Goal: Find contact information: Find contact information

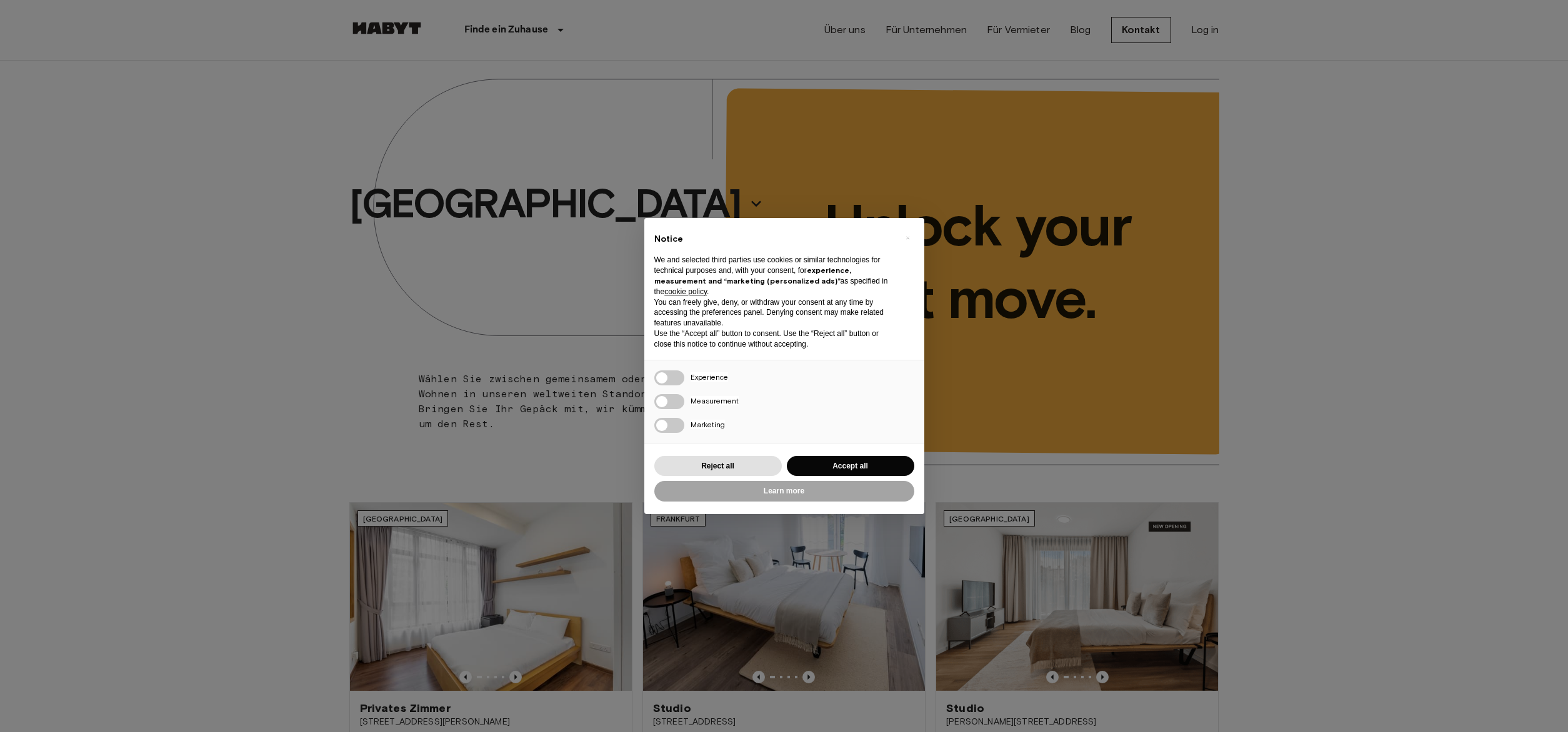
click at [845, 456] on div "Reject all Accept all" at bounding box center [785, 466] width 260 height 25
click at [858, 461] on button "Accept all" at bounding box center [850, 466] width 127 height 20
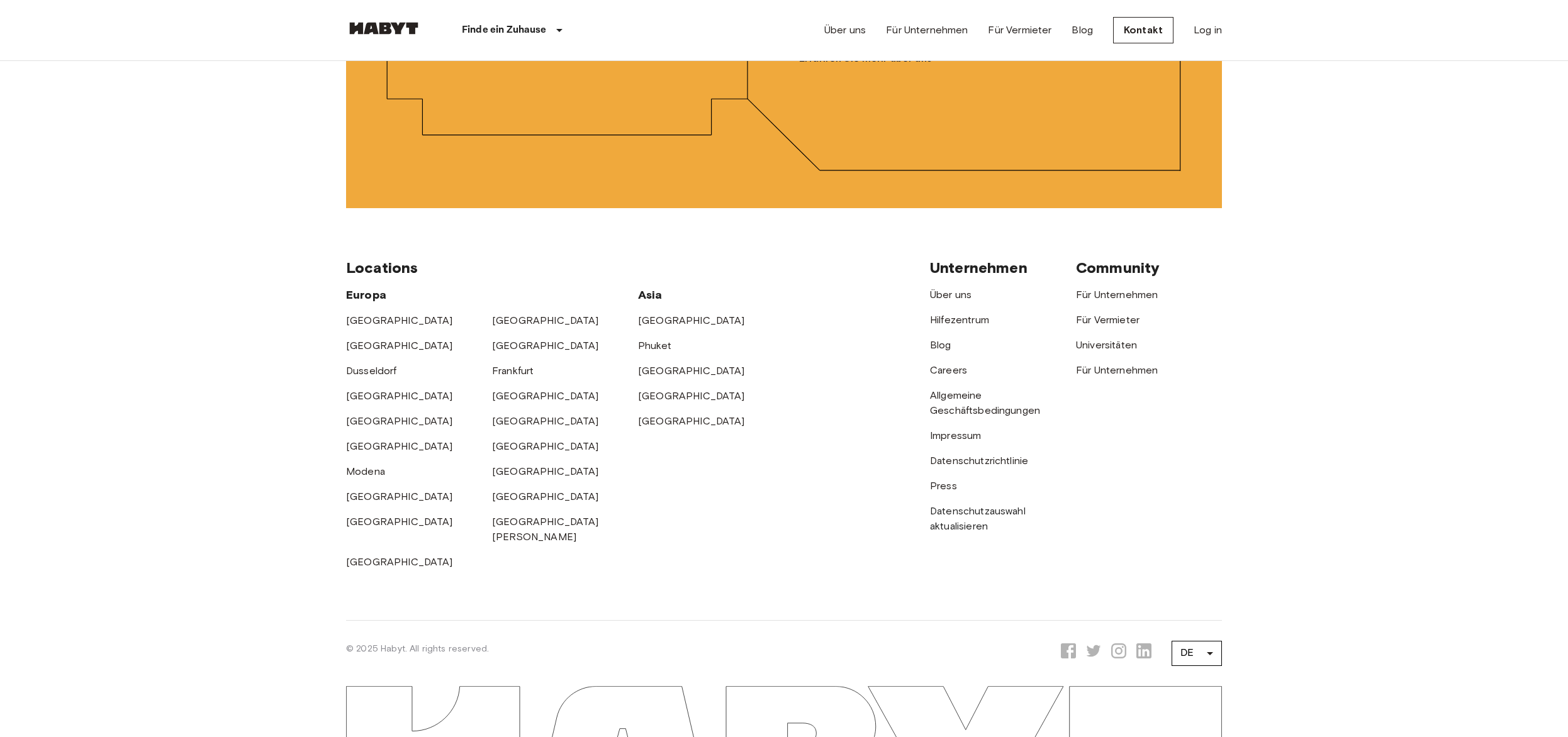
scroll to position [3209, 0]
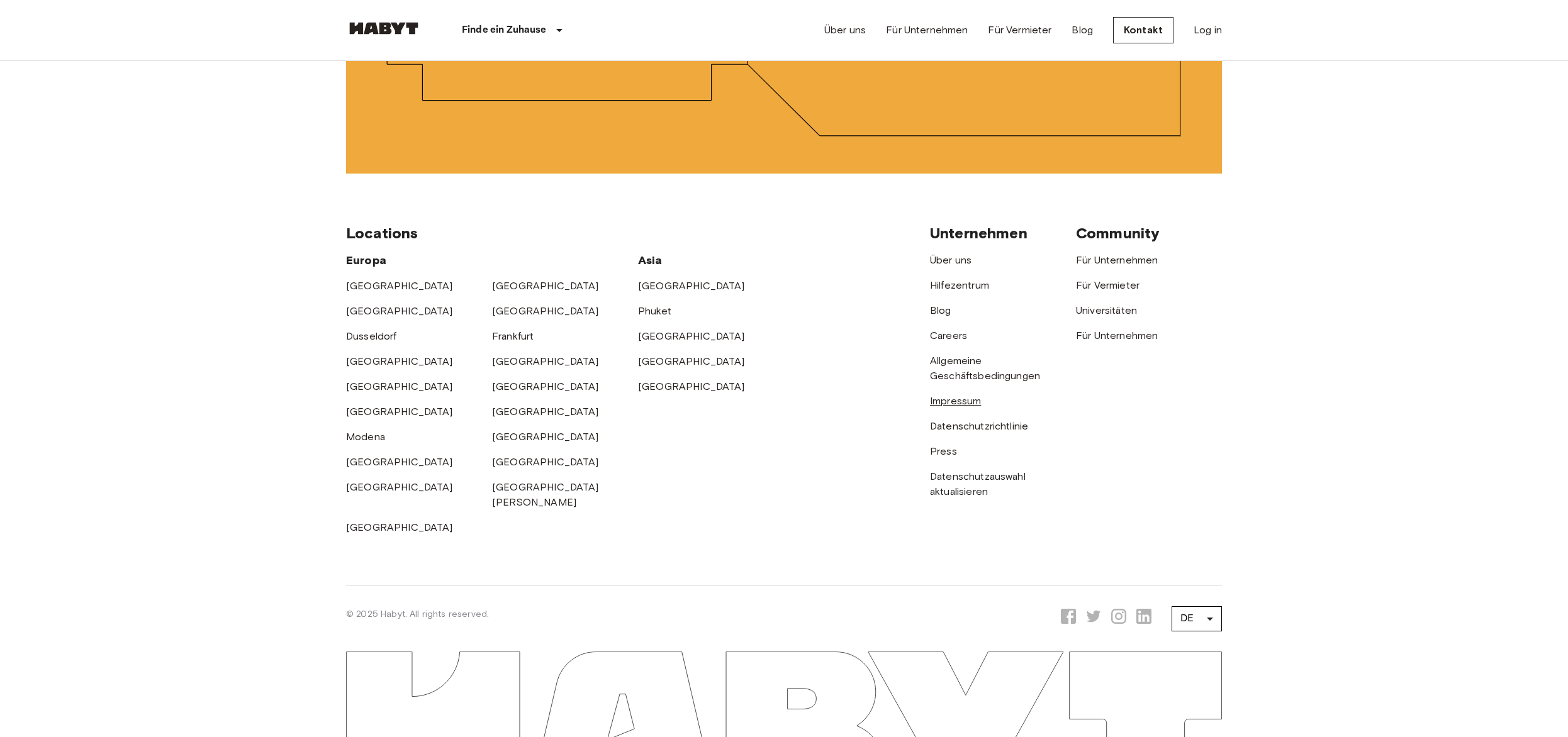
click at [959, 395] on link "Impressum" at bounding box center [956, 401] width 51 height 12
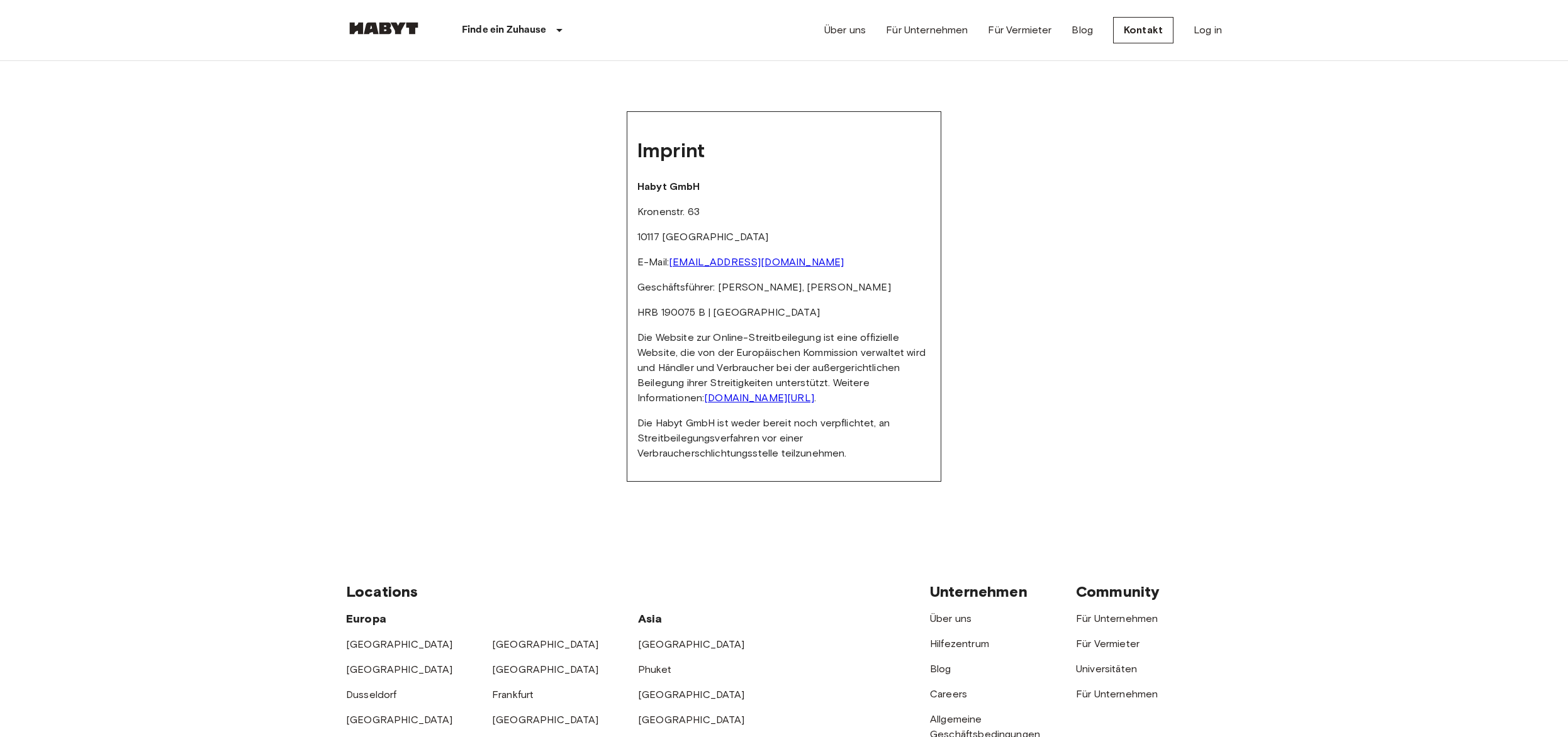
drag, startPoint x: 742, startPoint y: 250, endPoint x: 667, endPoint y: 250, distance: 75.0
click at [667, 255] on p "E-Mail: [EMAIL_ADDRESS][DOMAIN_NAME]" at bounding box center [784, 262] width 293 height 15
copy p "[EMAIL_ADDRESS][DOMAIN_NAME]"
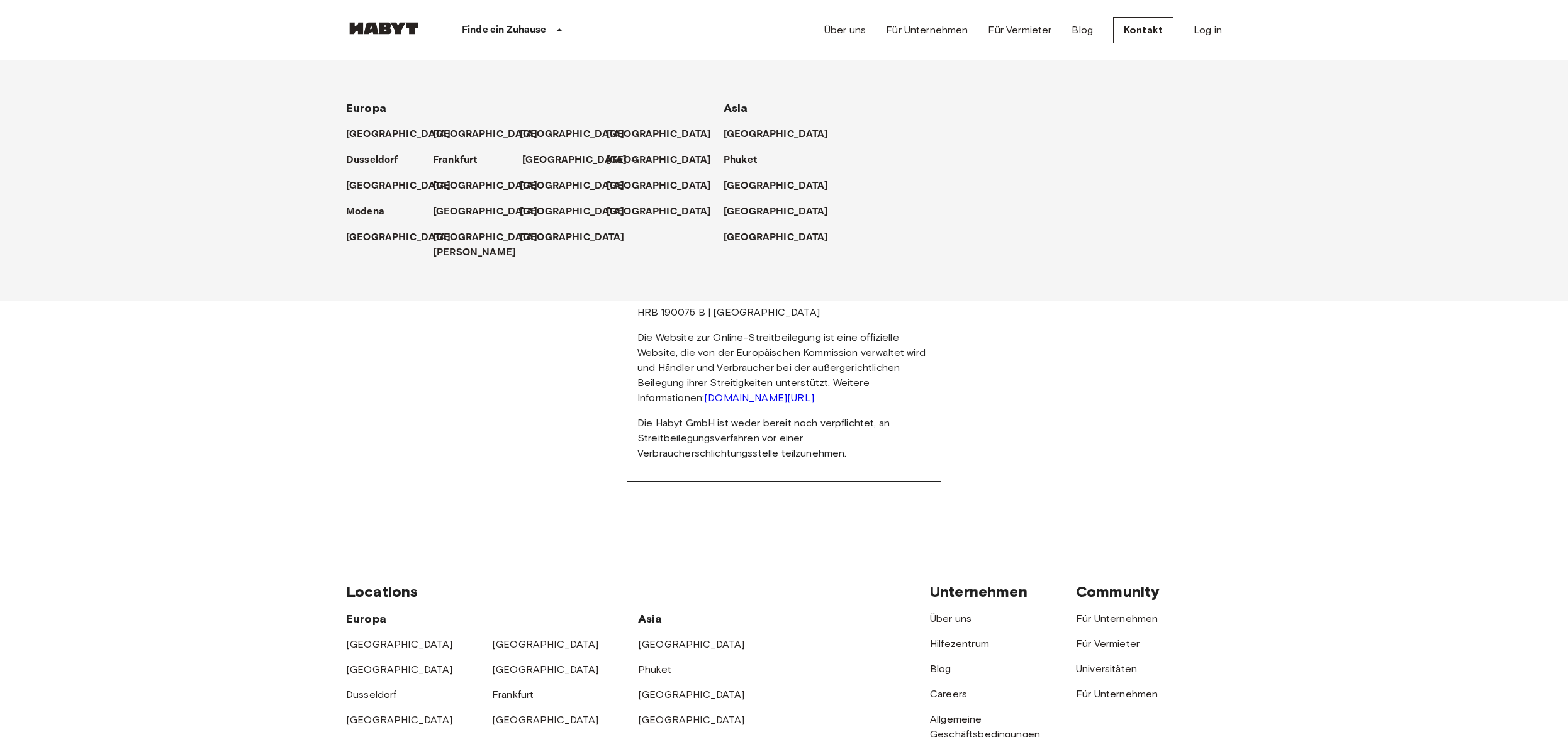
click at [535, 155] on p "[GEOGRAPHIC_DATA]" at bounding box center [575, 160] width 105 height 15
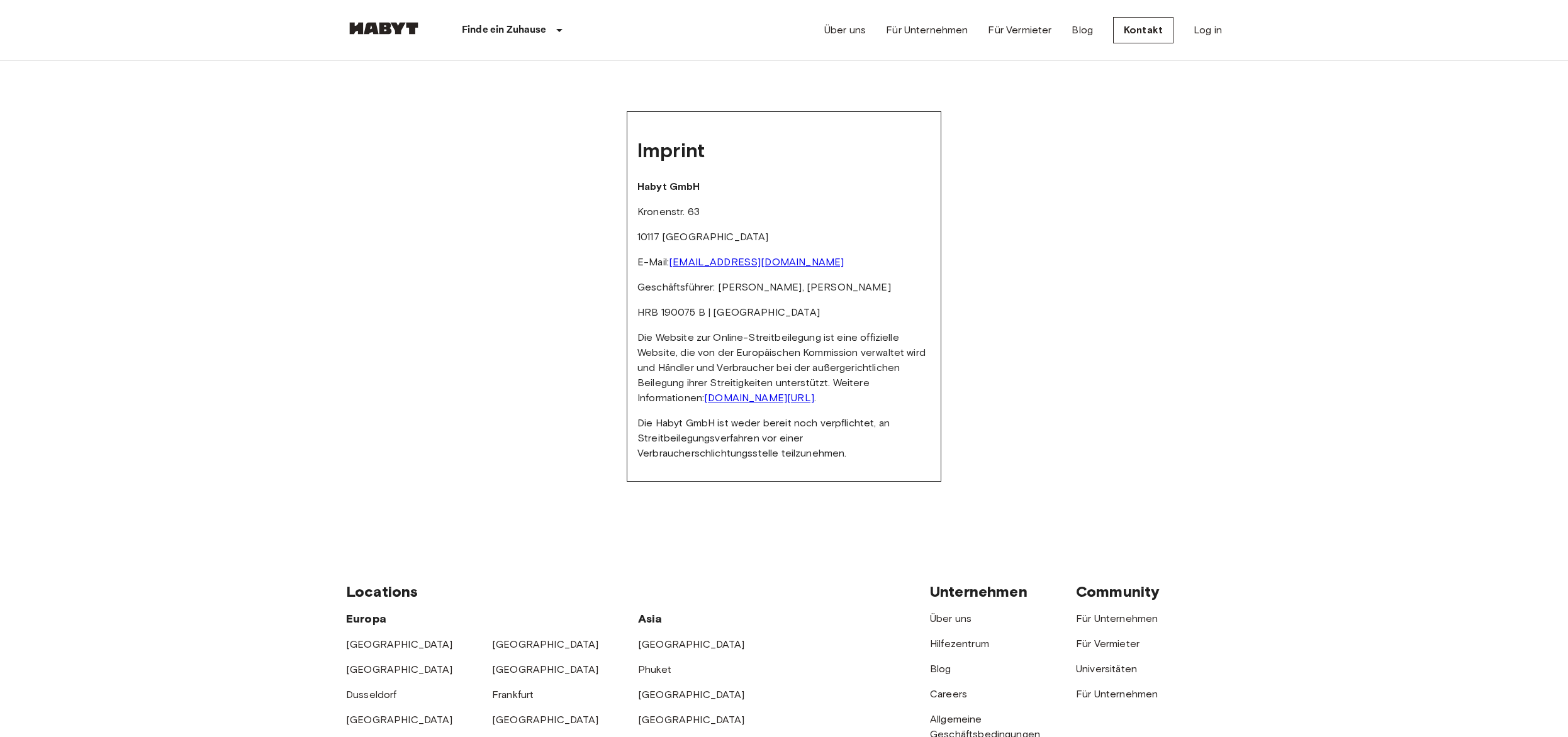
click at [503, 448] on div "Imprint Habyt GmbH [STREET_ADDRESS] E-Mail: [EMAIL_ADDRESS][DOMAIN_NAME] Geschä…" at bounding box center [784, 297] width 876 height 471
drag, startPoint x: 694, startPoint y: 174, endPoint x: 631, endPoint y: 176, distance: 63.0
click at [631, 176] on div "Imprint Habyt GmbH [STREET_ADDRESS] E-Mail: [EMAIL_ADDRESS][DOMAIN_NAME] Geschä…" at bounding box center [784, 297] width 315 height 371
click at [684, 204] on p "Kronenstr. 63" at bounding box center [784, 211] width 293 height 15
drag, startPoint x: 677, startPoint y: 222, endPoint x: 628, endPoint y: 193, distance: 56.9
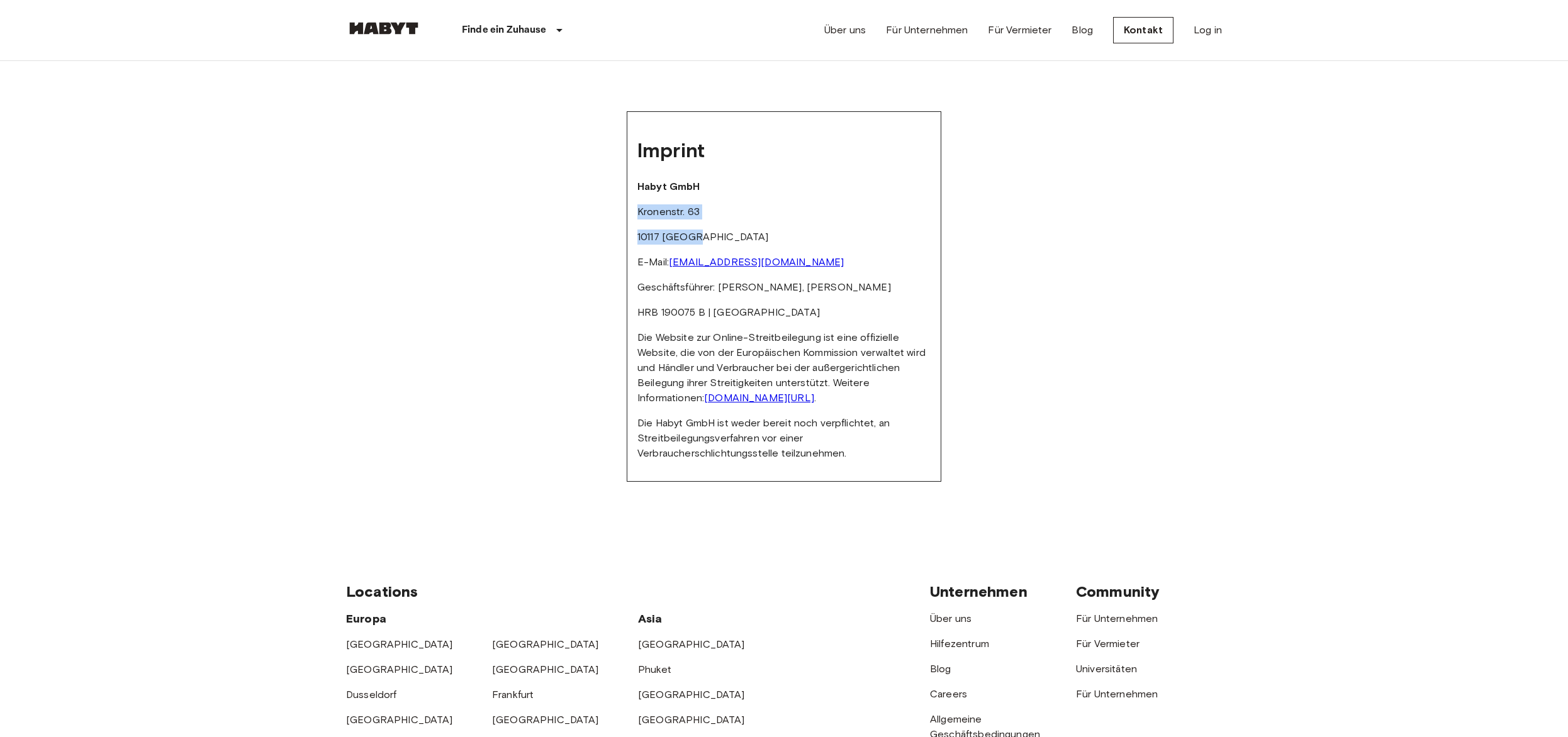
click at [628, 193] on div "Imprint Habyt GmbH [STREET_ADDRESS] E-Mail: [EMAIL_ADDRESS][DOMAIN_NAME] Geschä…" at bounding box center [784, 297] width 315 height 371
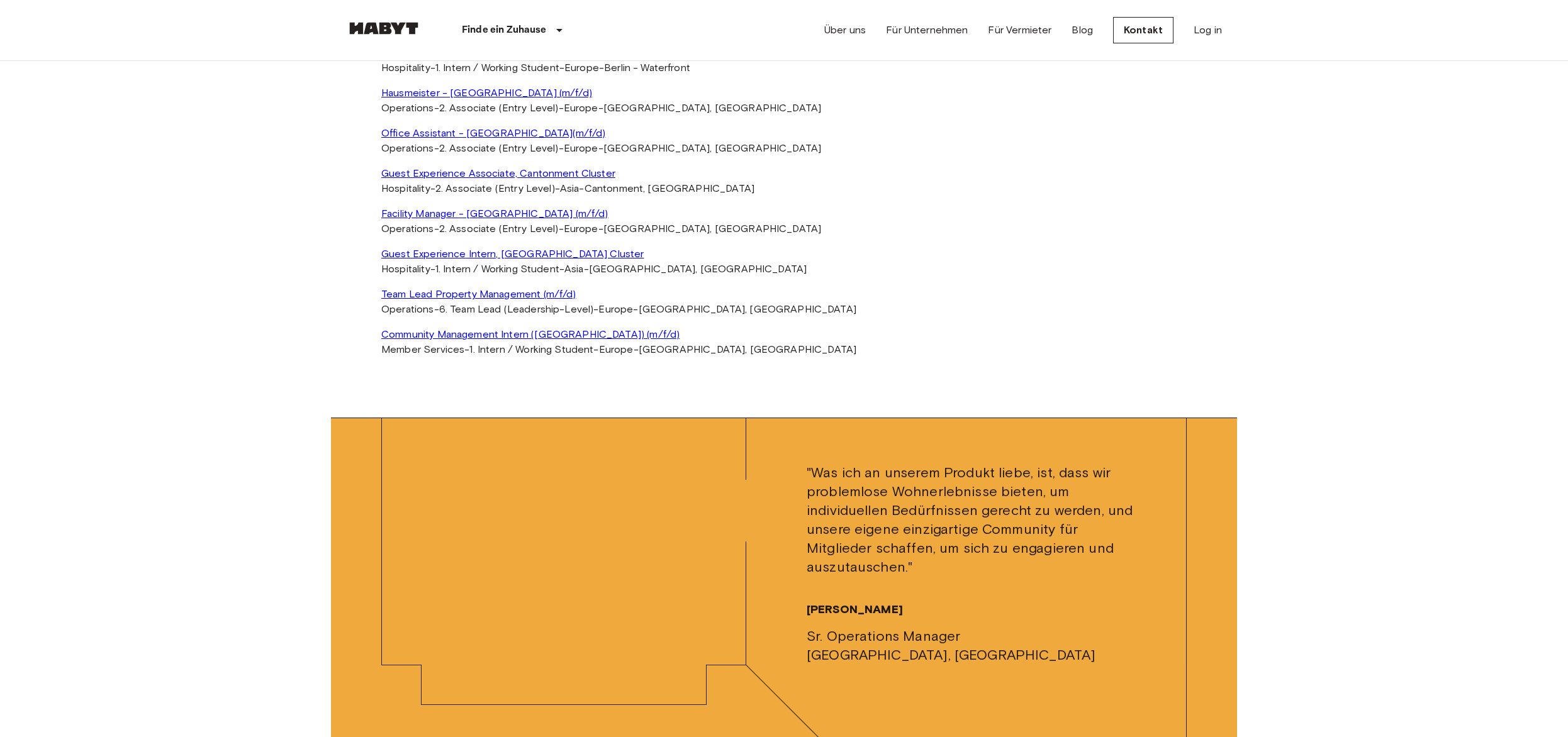
scroll to position [4015, 0]
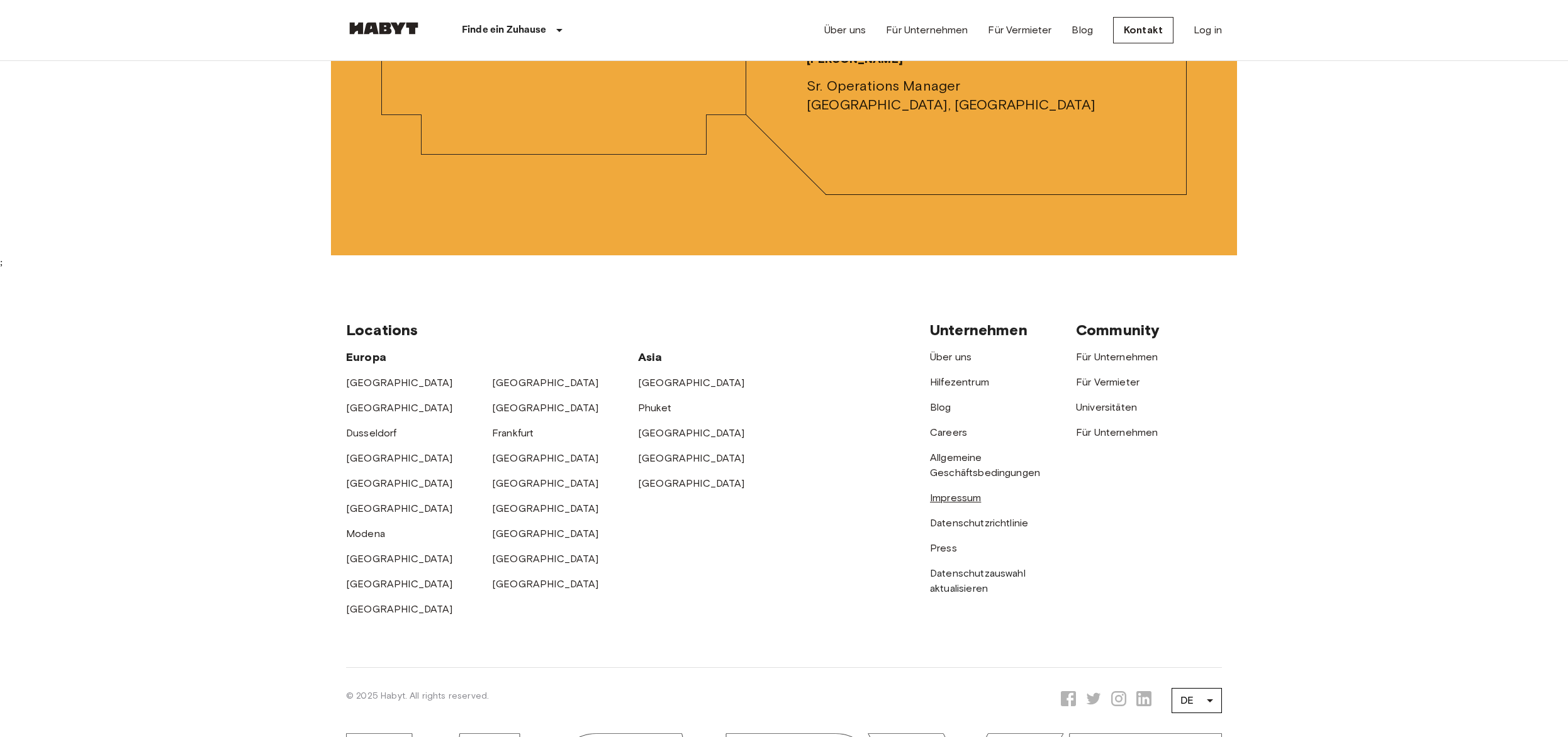
click at [945, 492] on link "Impressum" at bounding box center [956, 497] width 51 height 12
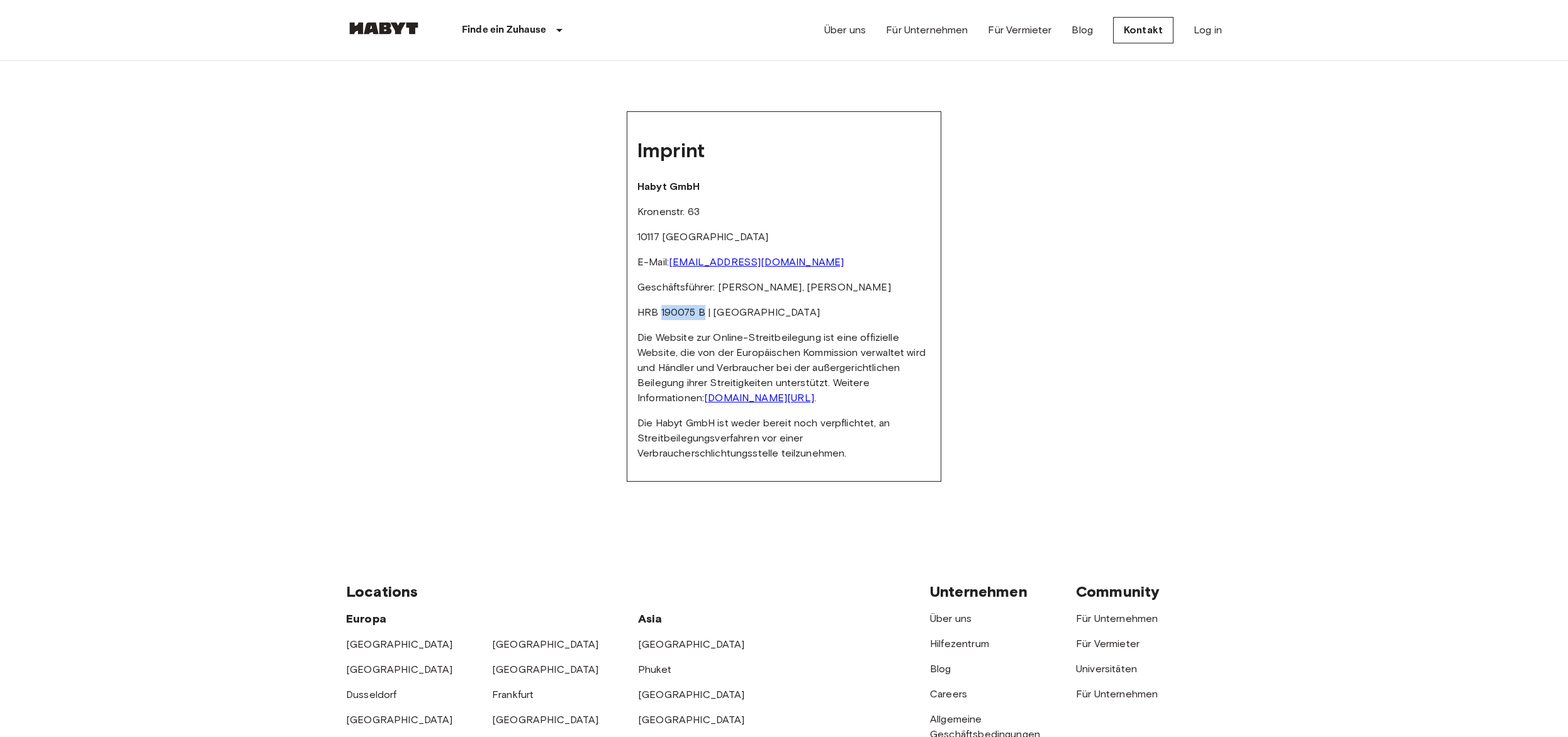
drag, startPoint x: 698, startPoint y: 285, endPoint x: 658, endPoint y: 290, distance: 40.3
click at [658, 305] on p "HRB 190075 B | [GEOGRAPHIC_DATA]" at bounding box center [784, 312] width 293 height 15
copy p "190075 B"
drag, startPoint x: 856, startPoint y: 177, endPoint x: 758, endPoint y: 174, distance: 98.0
click at [853, 179] on p "Habyt GmbH" at bounding box center [784, 186] width 293 height 15
